Goal: Task Accomplishment & Management: Use online tool/utility

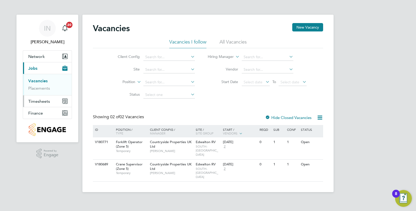
click at [47, 99] on span "Timesheets" at bounding box center [39, 101] width 22 height 5
click at [51, 99] on button "Timesheets" at bounding box center [47, 101] width 49 height 12
click at [46, 94] on link "Timesheets" at bounding box center [39, 92] width 22 height 5
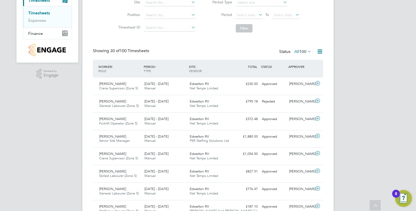
scroll to position [32, 0]
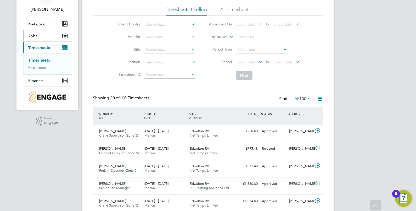
click at [51, 35] on button "Jobs" at bounding box center [47, 36] width 49 height 12
click at [46, 57] on link "Placements" at bounding box center [39, 55] width 22 height 5
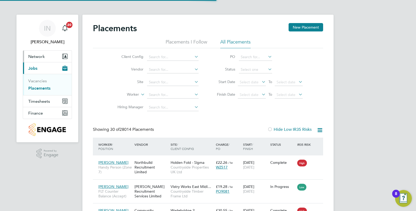
scroll to position [20, 45]
click at [164, 82] on input at bounding box center [173, 82] width 52 height 7
click at [181, 104] on li "Edwa lton RV" at bounding box center [240, 103] width 186 height 7
type input "Edwalton RV"
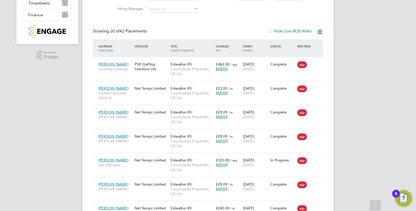
click at [320, 33] on icon at bounding box center [320, 32] width 7 height 7
click at [316, 43] on li "Download Placements Report" at bounding box center [294, 44] width 56 height 7
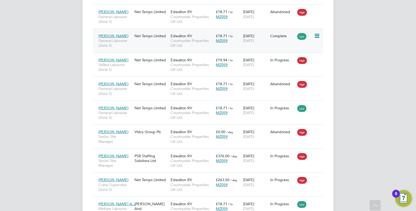
scroll to position [523, 0]
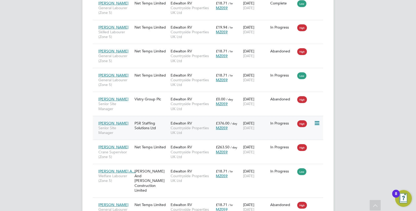
click at [150, 118] on div "PSR Staffing Solutions Ltd" at bounding box center [151, 125] width 36 height 15
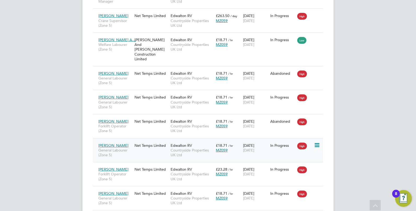
scroll to position [720, 0]
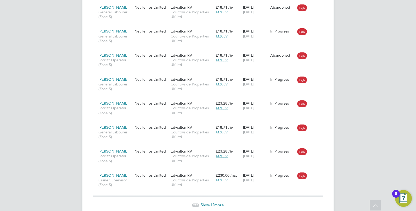
click at [203, 202] on span "Show 12 more" at bounding box center [212, 204] width 23 height 5
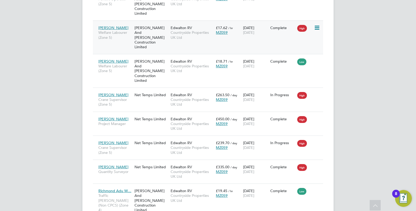
scroll to position [20, 45]
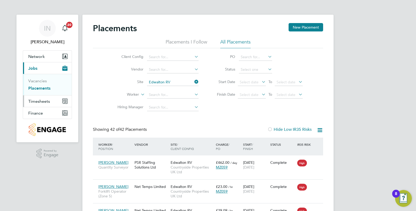
click at [50, 102] on button "Timesheets" at bounding box center [47, 101] width 49 height 12
click at [41, 92] on link "Timesheets" at bounding box center [39, 92] width 22 height 5
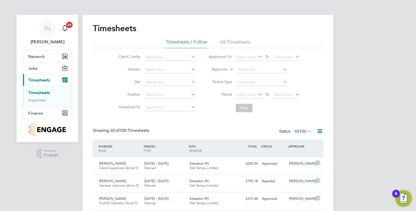
click at [314, 131] on div at bounding box center [318, 131] width 10 height 7
click at [319, 131] on icon at bounding box center [320, 131] width 7 height 7
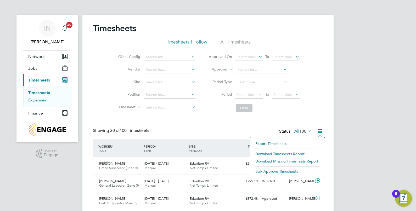
click at [44, 99] on link "Expenses" at bounding box center [37, 99] width 18 height 5
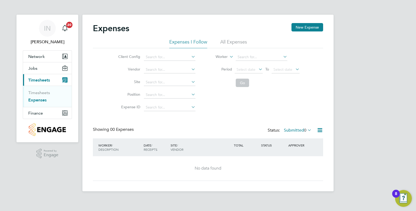
click at [313, 130] on div "Status: Submitted 0" at bounding box center [290, 130] width 45 height 7
click at [318, 131] on icon at bounding box center [320, 130] width 7 height 7
click at [307, 143] on li "Download Expenses Report" at bounding box center [296, 142] width 53 height 7
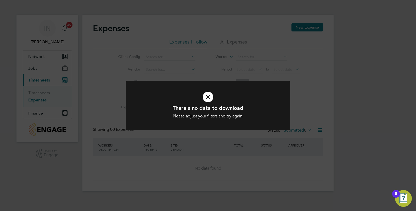
click at [254, 118] on div "Please adjust your filters and try again." at bounding box center [208, 115] width 136 height 5
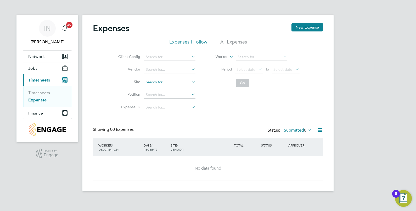
click at [167, 83] on input at bounding box center [170, 82] width 52 height 7
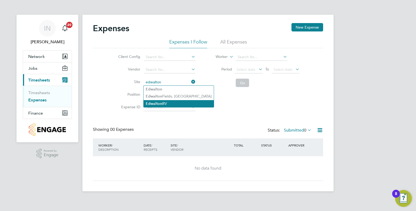
click at [173, 103] on li "Edwalton RV" at bounding box center [179, 103] width 70 height 7
type input "Edwalton RV"
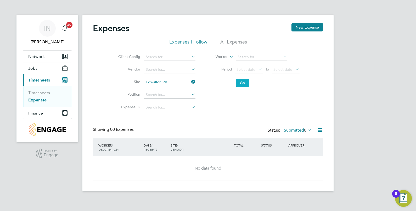
click at [244, 85] on button "Go" at bounding box center [242, 83] width 13 height 8
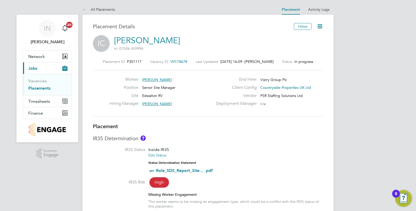
click at [322, 24] on icon at bounding box center [320, 26] width 7 height 7
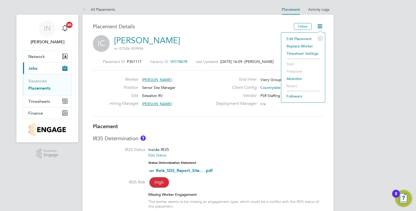
click at [323, 25] on icon at bounding box center [320, 26] width 7 height 7
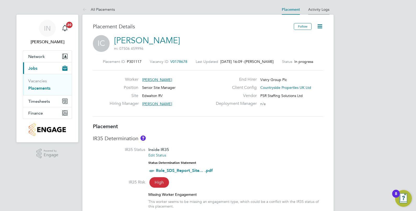
click at [319, 8] on link "Activity Logs" at bounding box center [318, 9] width 21 height 5
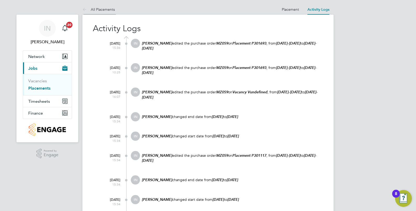
click at [101, 8] on link "All Placements" at bounding box center [98, 9] width 32 height 5
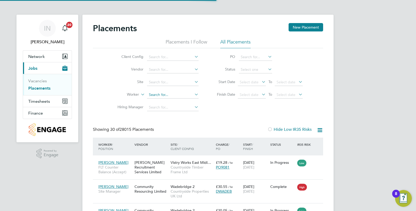
scroll to position [20, 45]
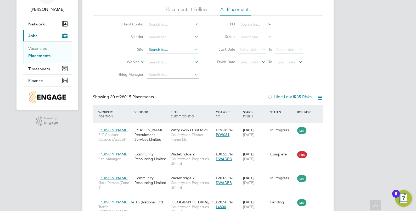
click at [165, 50] on input at bounding box center [173, 49] width 52 height 7
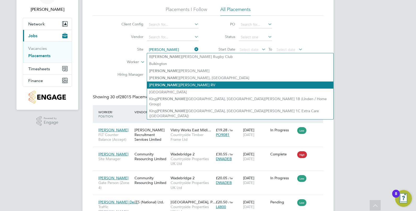
click at [167, 81] on li "Edw alton RV" at bounding box center [240, 84] width 186 height 7
type input "Edwalton RV"
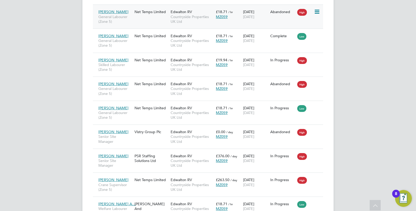
scroll to position [20, 45]
